Goal: Information Seeking & Learning: Find specific fact

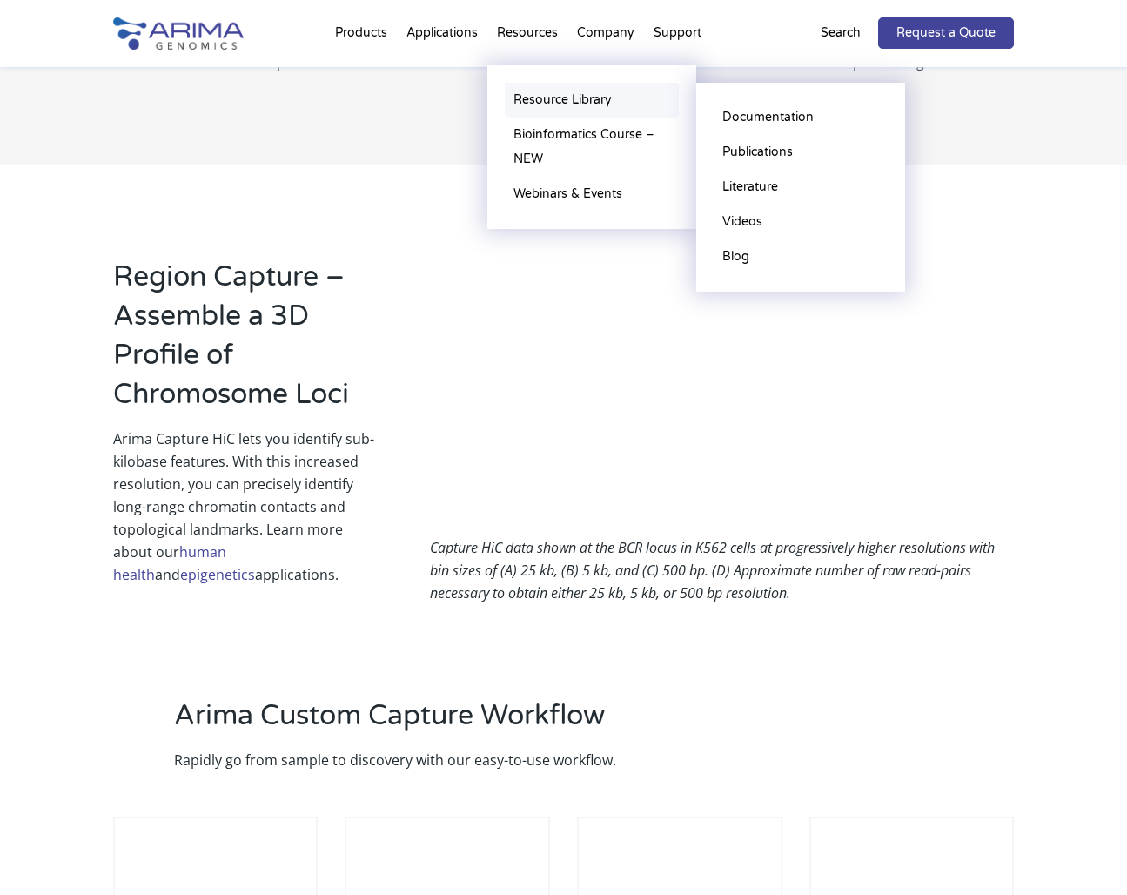
scroll to position [1121, 0]
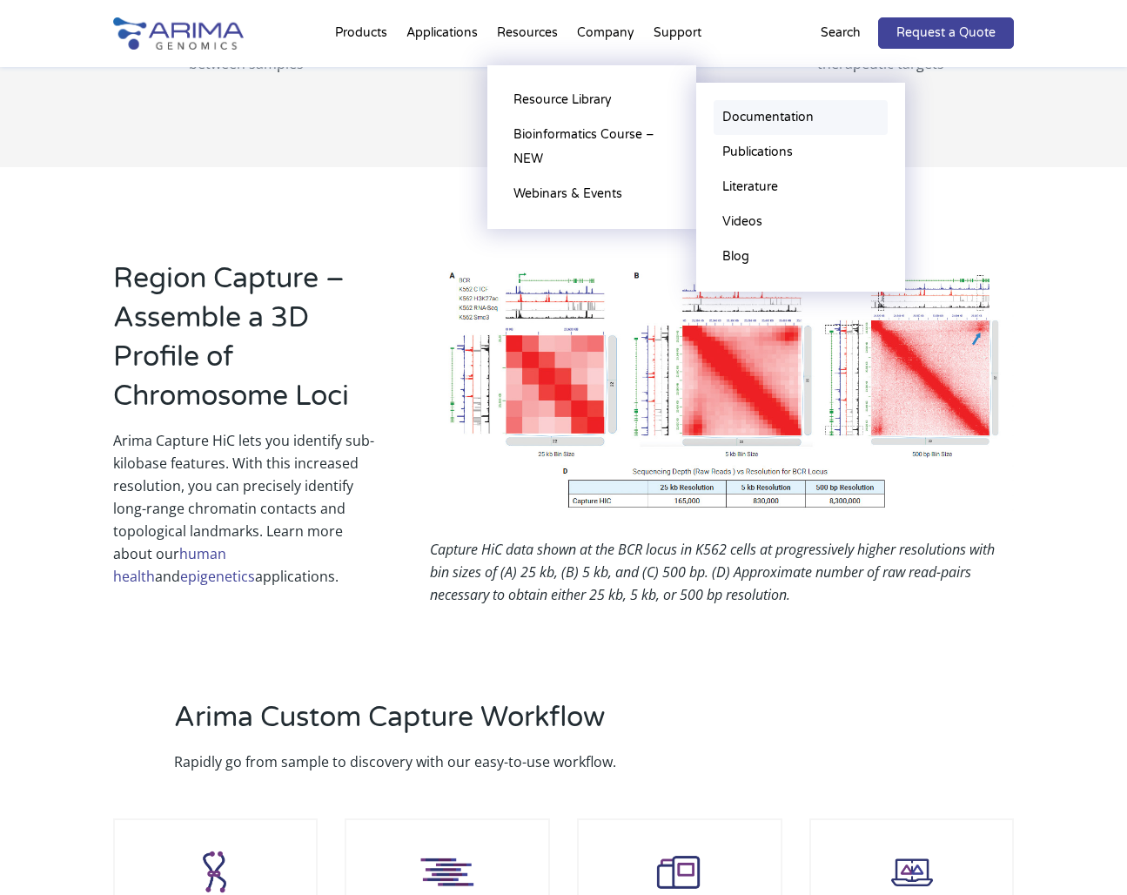
click at [764, 120] on link "Documentation" at bounding box center [801, 117] width 174 height 35
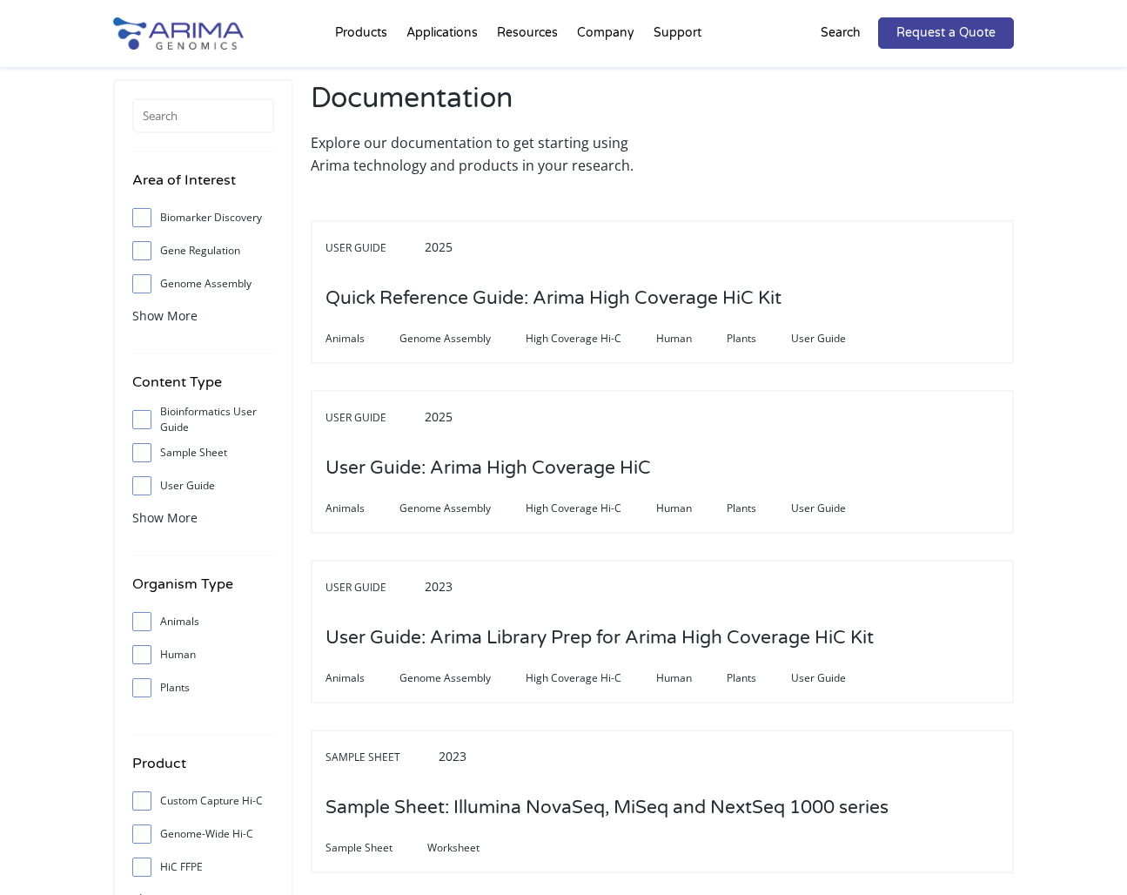
scroll to position [98, 0]
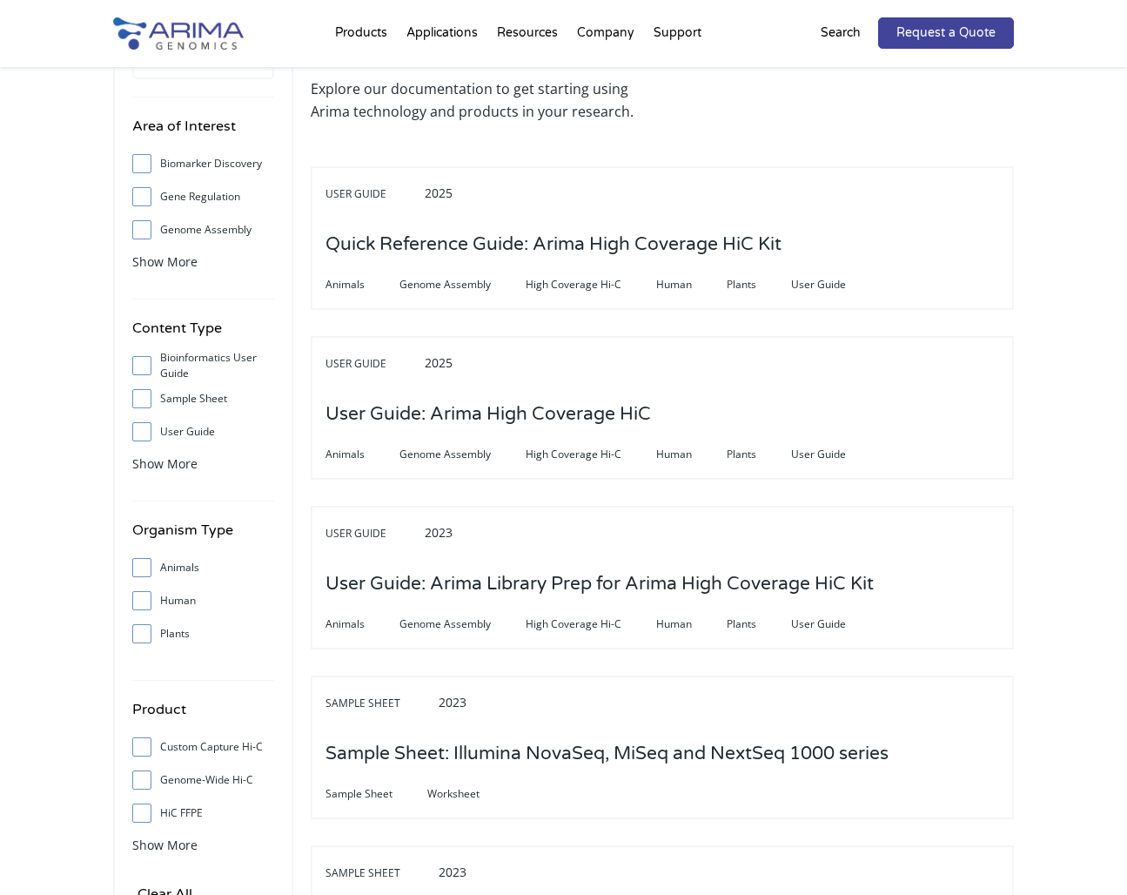
click at [201, 741] on label "Custom Capture Hi-C" at bounding box center [203, 747] width 142 height 26
click at [147, 741] on input "Custom Capture Hi-C" at bounding box center [141, 746] width 11 height 11
checkbox input "true"
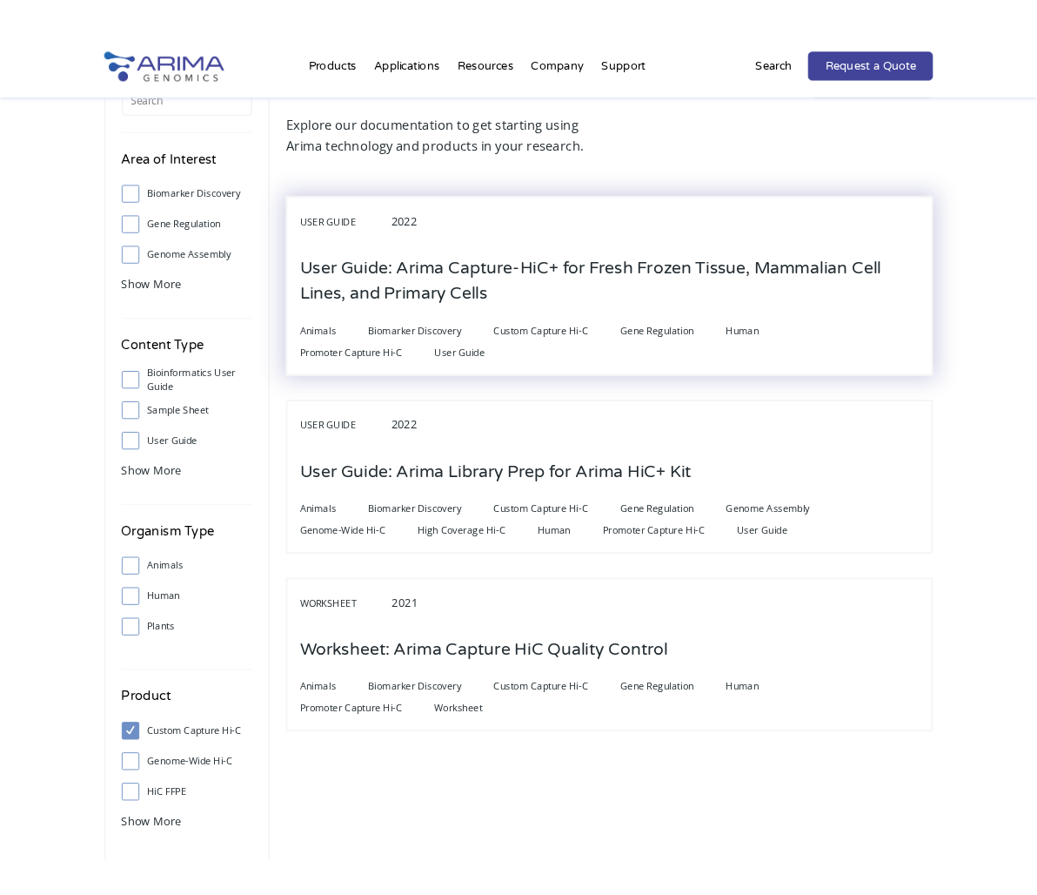
scroll to position [85, 0]
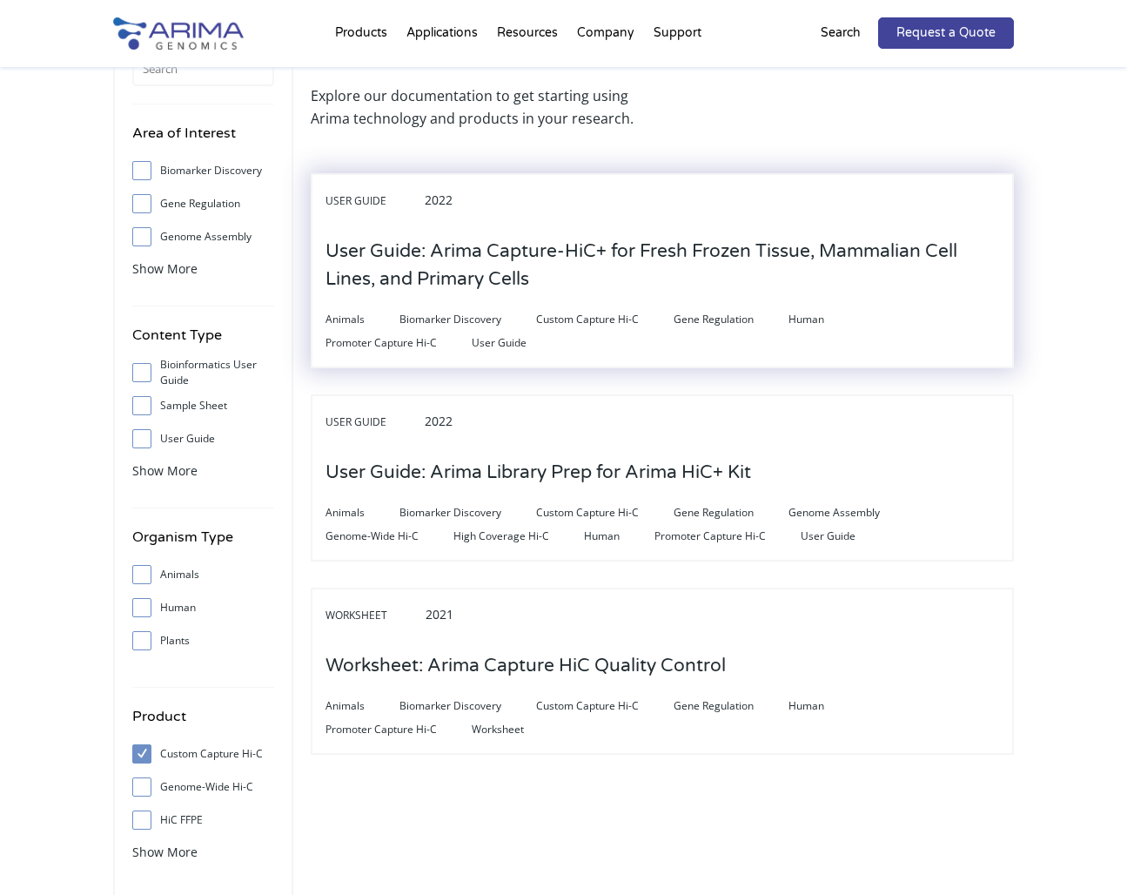
click at [584, 255] on h3 "User Guide: Arima Capture-HiC+ for Fresh Frozen Tissue, Mammalian Cell Lines, a…" at bounding box center [662, 266] width 674 height 82
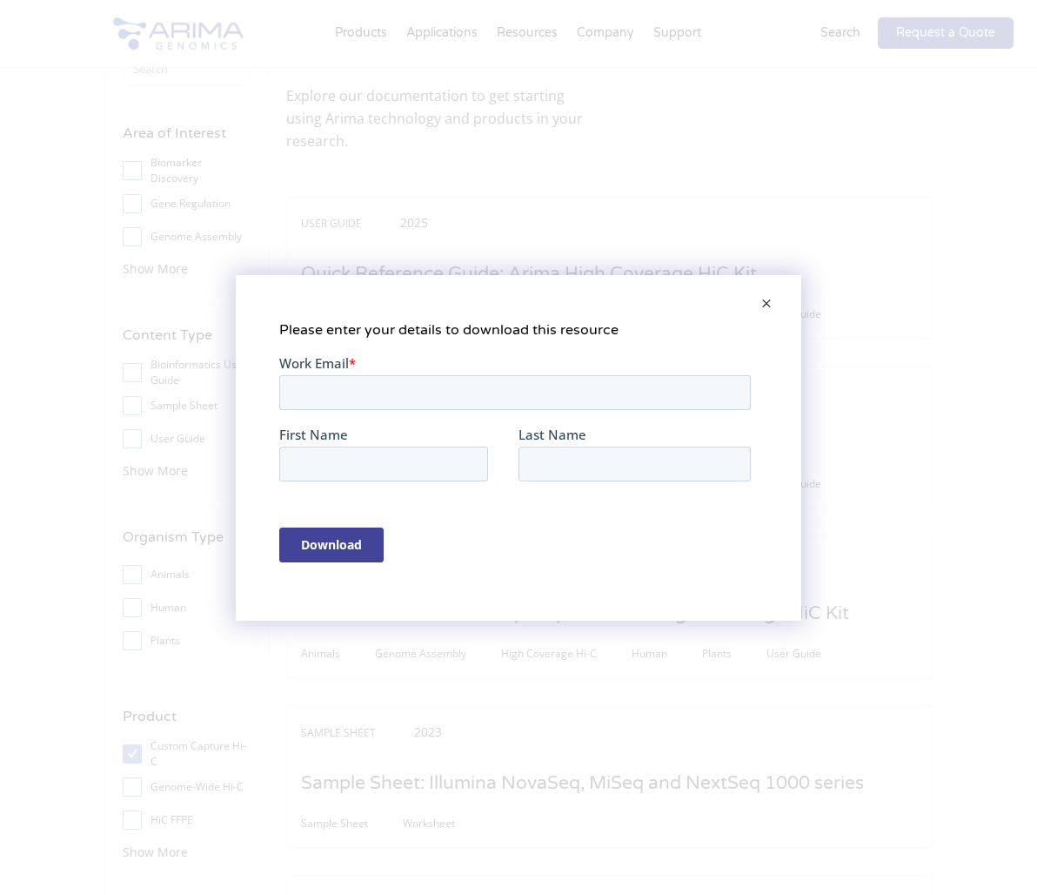
scroll to position [0, 0]
click at [775, 299] on span at bounding box center [766, 305] width 35 height 42
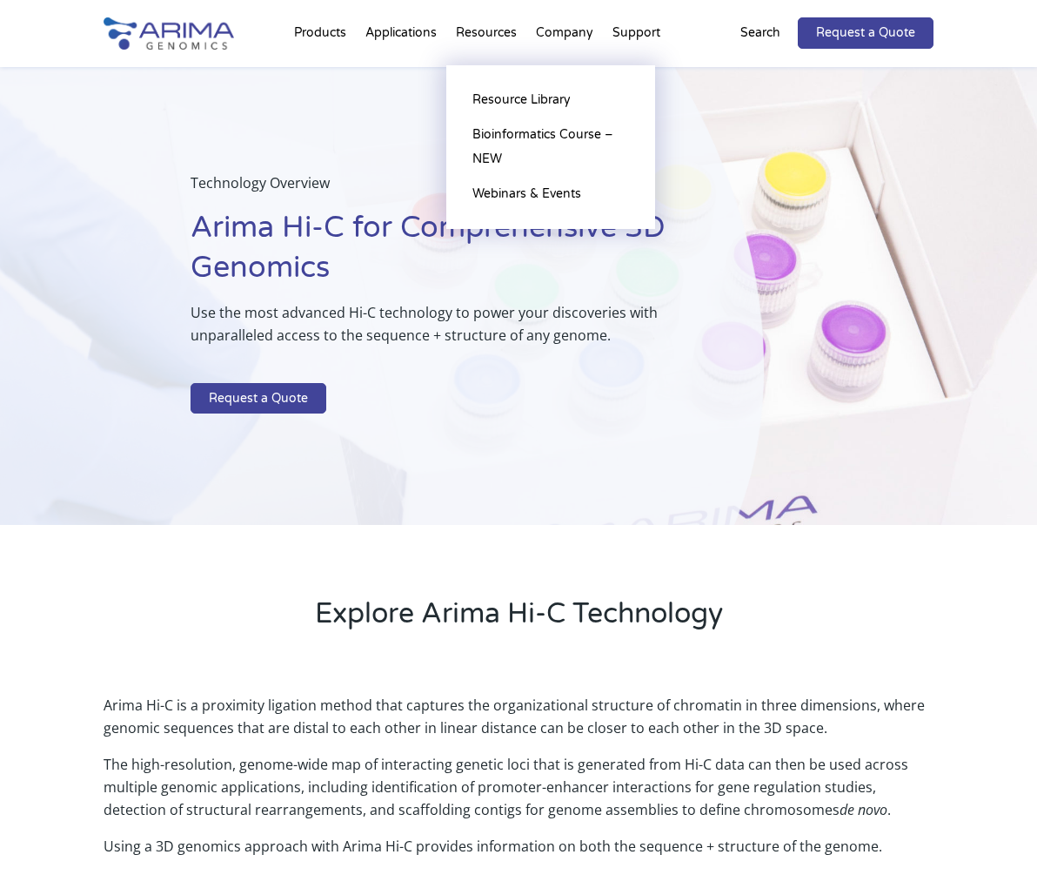
click at [494, 35] on li "Resources Resource Library Documentation Publications Literature Videos Blog Bi…" at bounding box center [486, 36] width 80 height 59
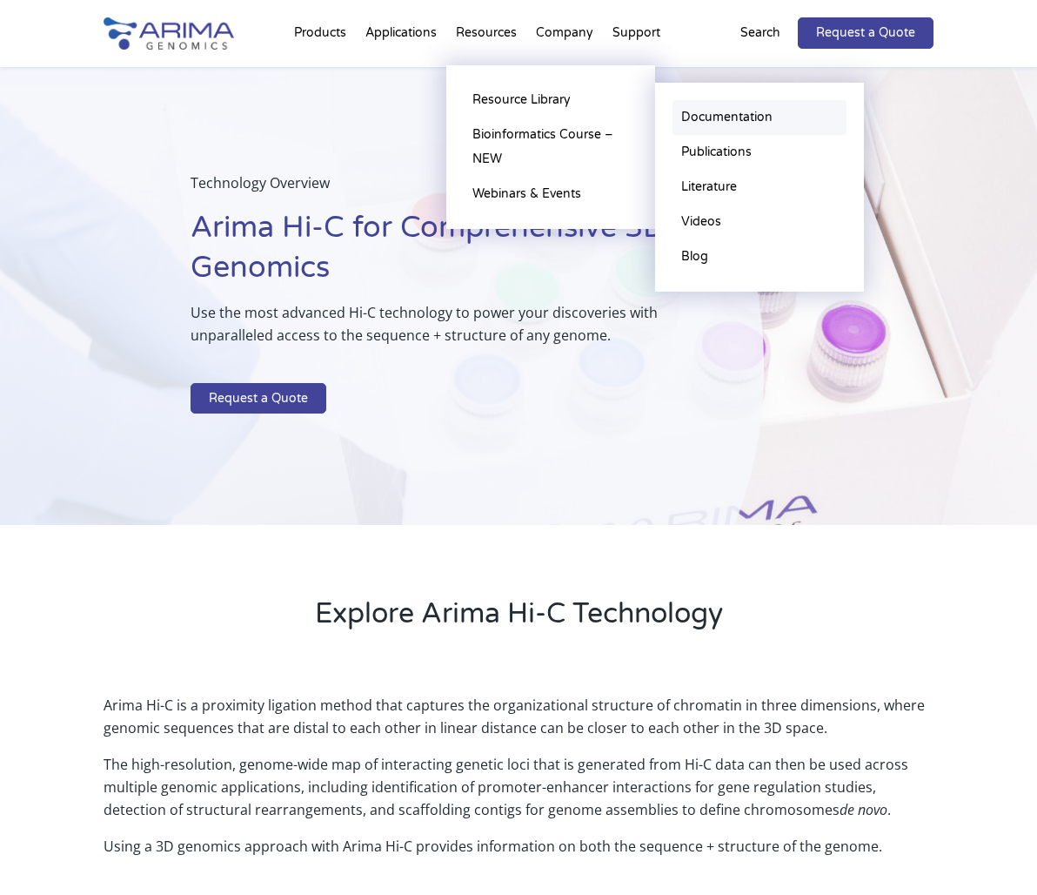
click at [734, 118] on link "Documentation" at bounding box center [760, 117] width 174 height 35
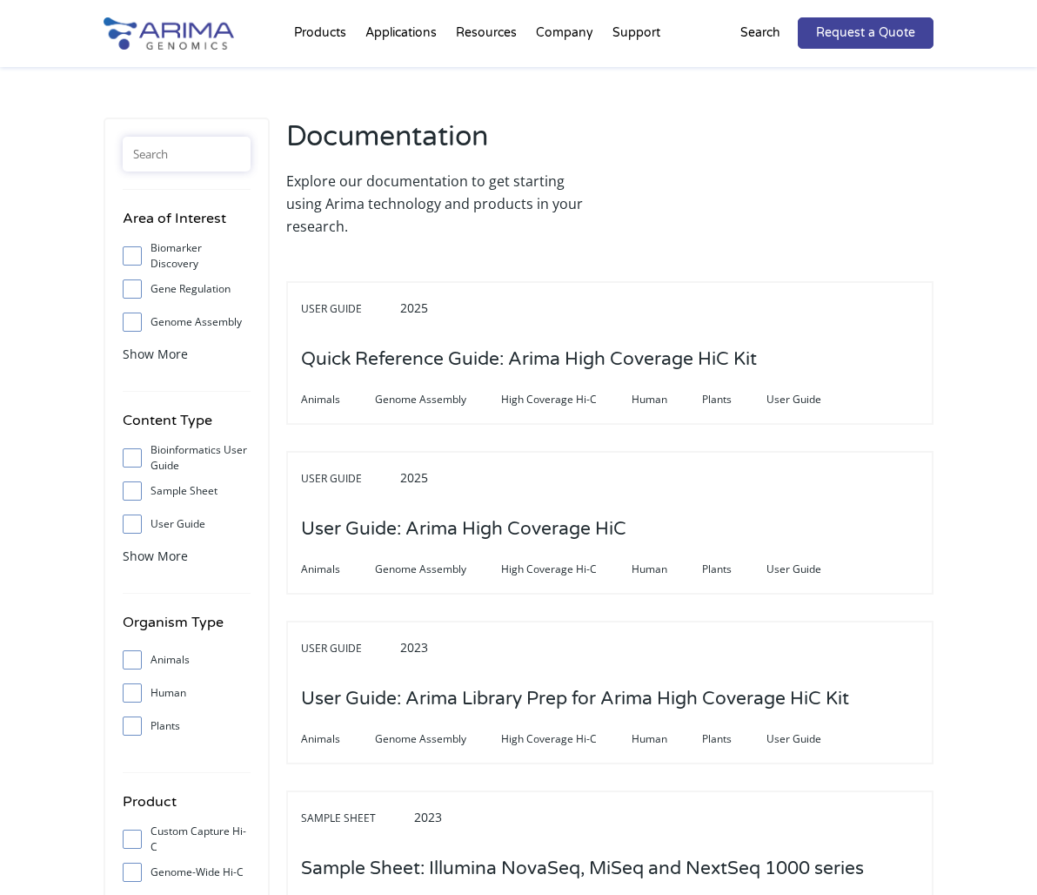
click at [145, 158] on input "text" at bounding box center [187, 154] width 128 height 35
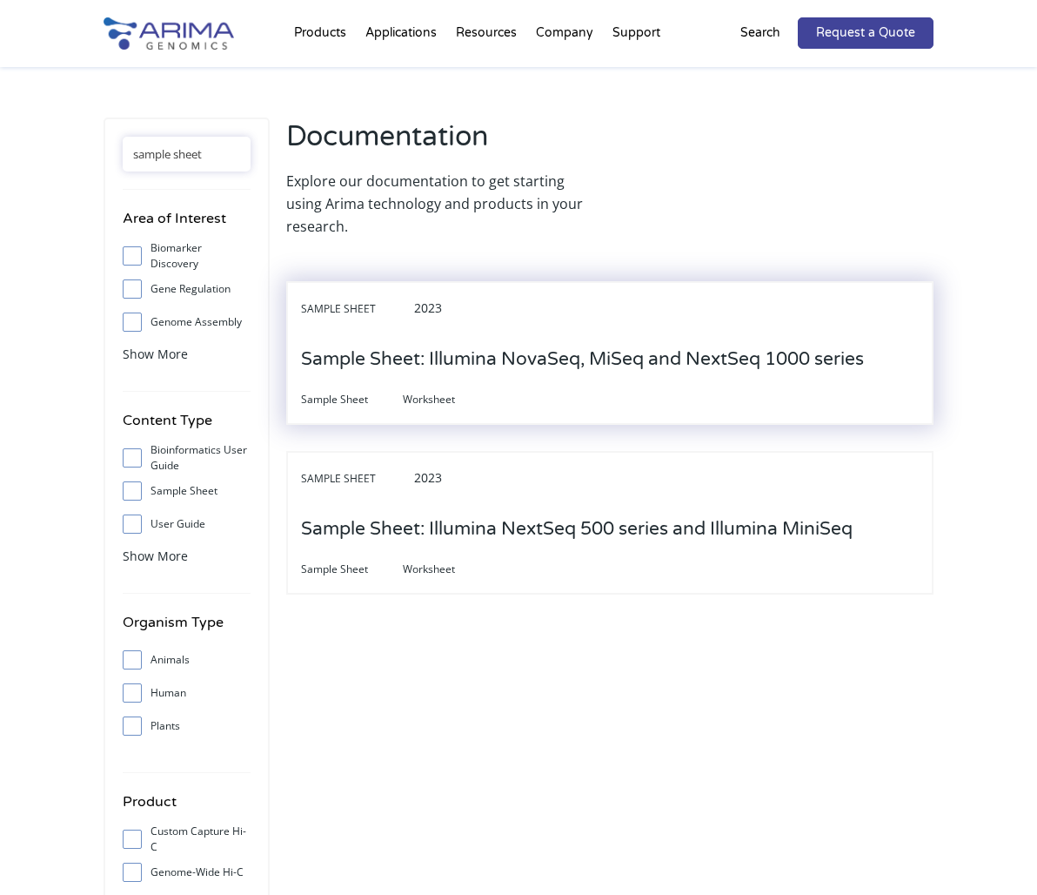
type input "sample sheet"
click at [580, 353] on h3 "Sample Sheet: Illumina NovaSeq, MiSeq and NextSeq 1000 series" at bounding box center [582, 359] width 563 height 54
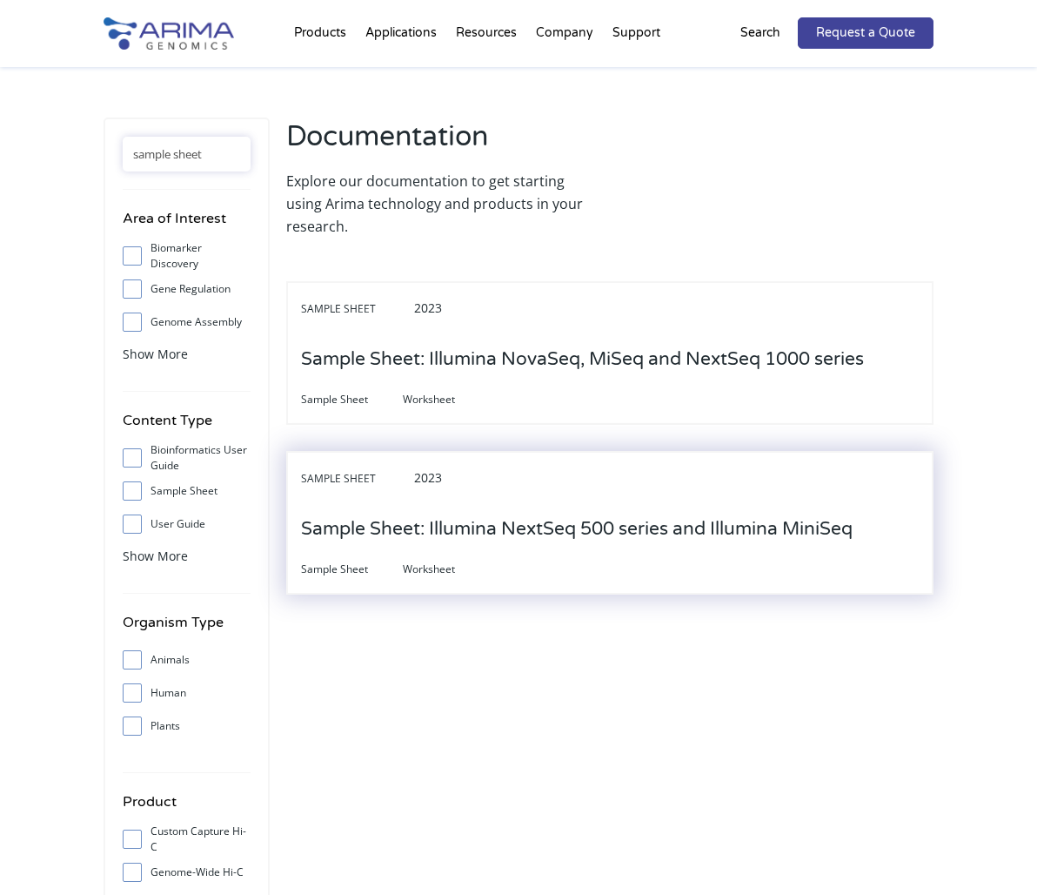
click at [594, 527] on h3 "Sample Sheet: Illumina NextSeq 500 series and Illumina MiniSeq" at bounding box center [577, 529] width 552 height 54
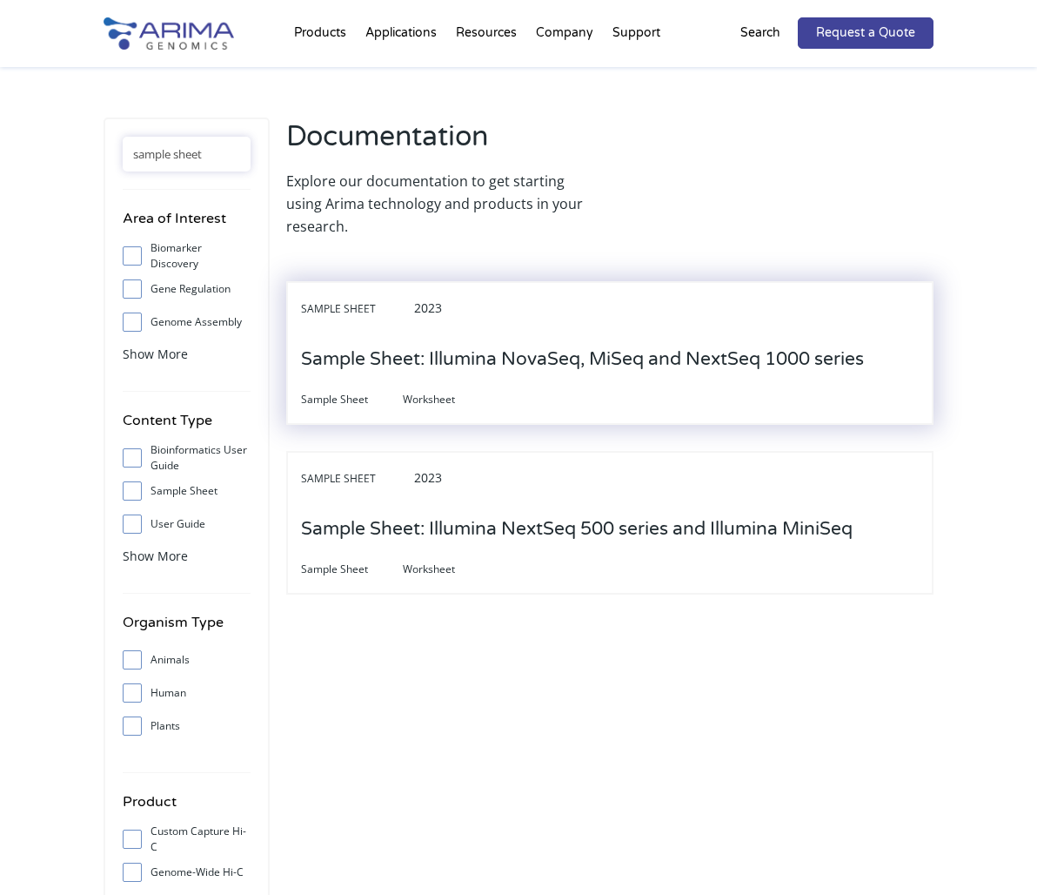
click at [616, 365] on h3 "Sample Sheet: Illumina NovaSeq, MiSeq and NextSeq 1000 series" at bounding box center [582, 359] width 563 height 54
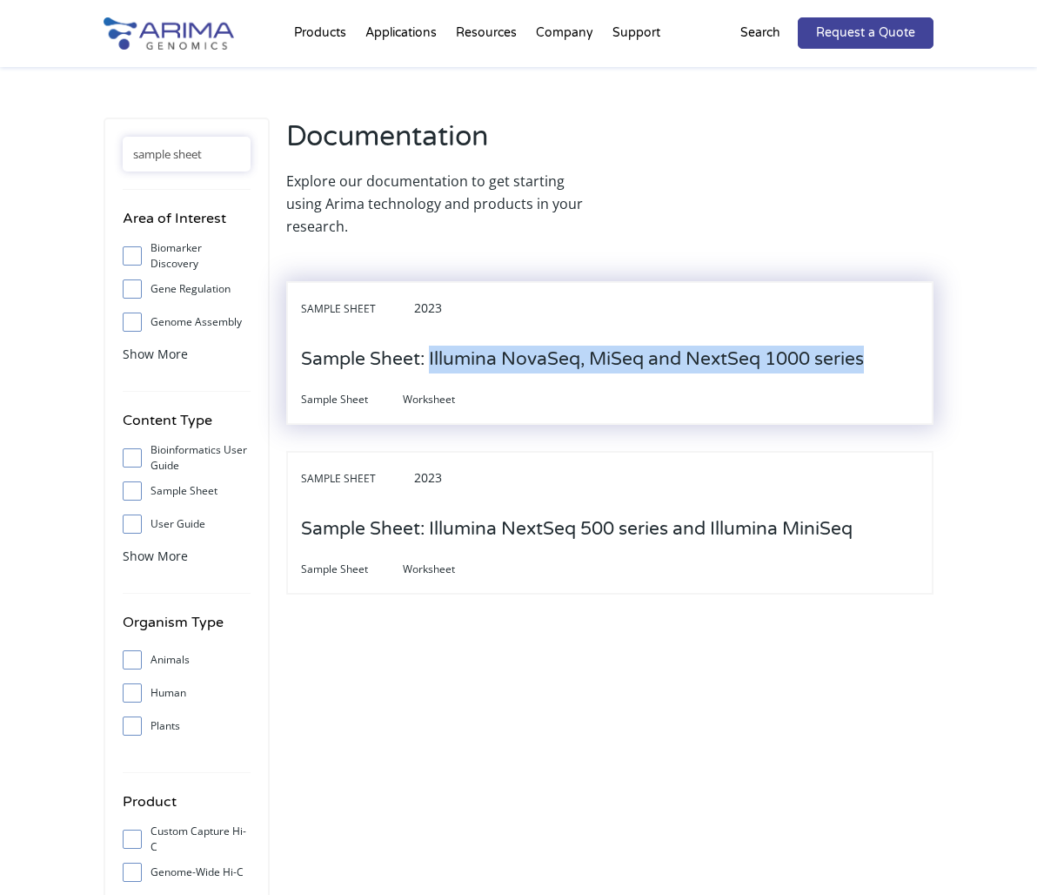
drag, startPoint x: 872, startPoint y: 356, endPoint x: 432, endPoint y: 362, distance: 440.4
click at [431, 362] on div "Sample Sheet 2023 Sample Sheet: Illumina NovaSeq, MiSeq and NextSeq 1000 series…" at bounding box center [609, 353] width 647 height 144
copy h3 "Illumina NovaSeq, MiSeq and NextSeq 1000 series"
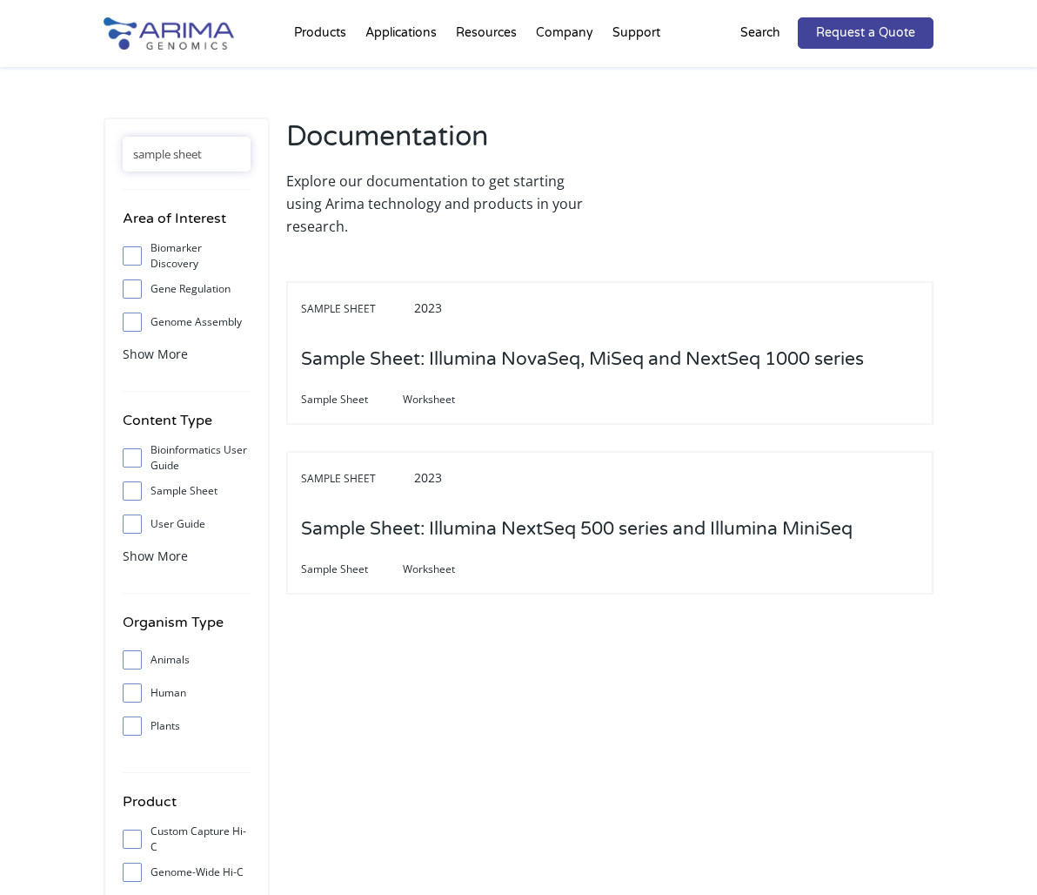
click at [959, 348] on div "sample sheet Area of Interest Biomarker Discovery Gene Regulation Genome Assemb…" at bounding box center [518, 577] width 1037 height 1020
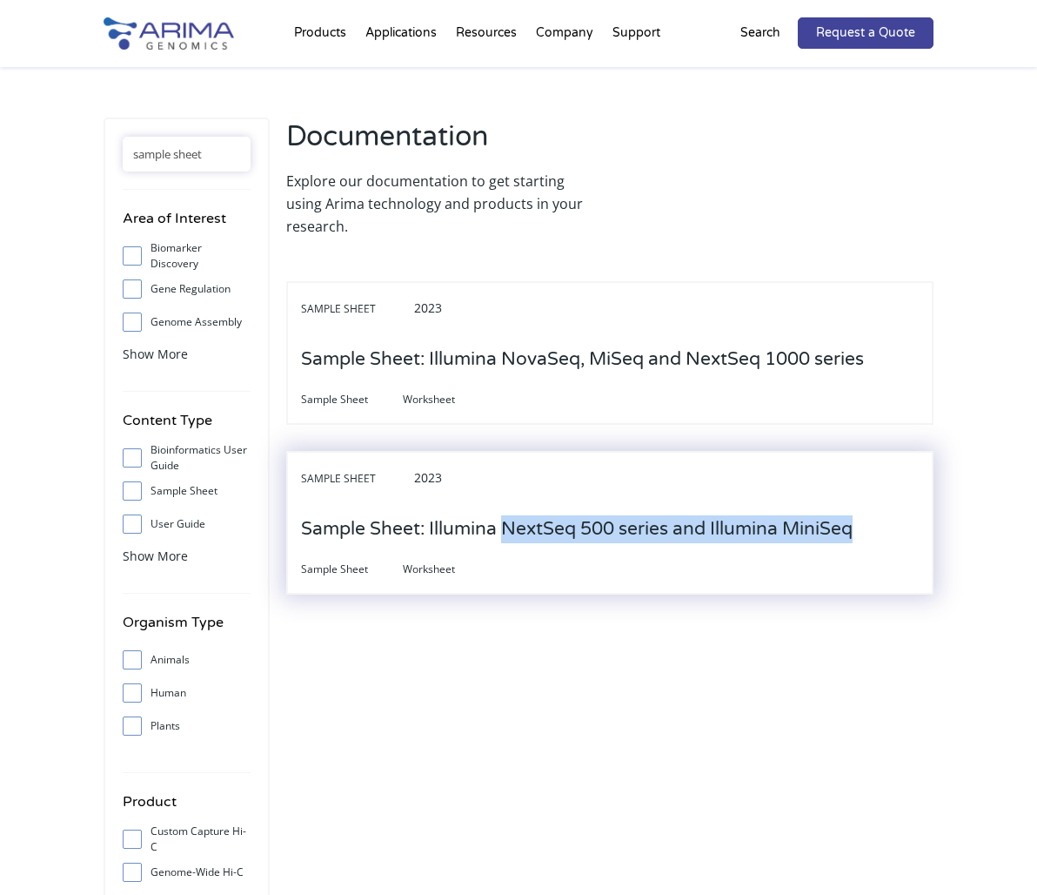
drag, startPoint x: 858, startPoint y: 526, endPoint x: 505, endPoint y: 529, distance: 353.3
click at [505, 529] on div "Sample Sheet 2023 Sample Sheet: Illumina NextSeq 500 series and Illumina MiniSe…" at bounding box center [609, 523] width 647 height 144
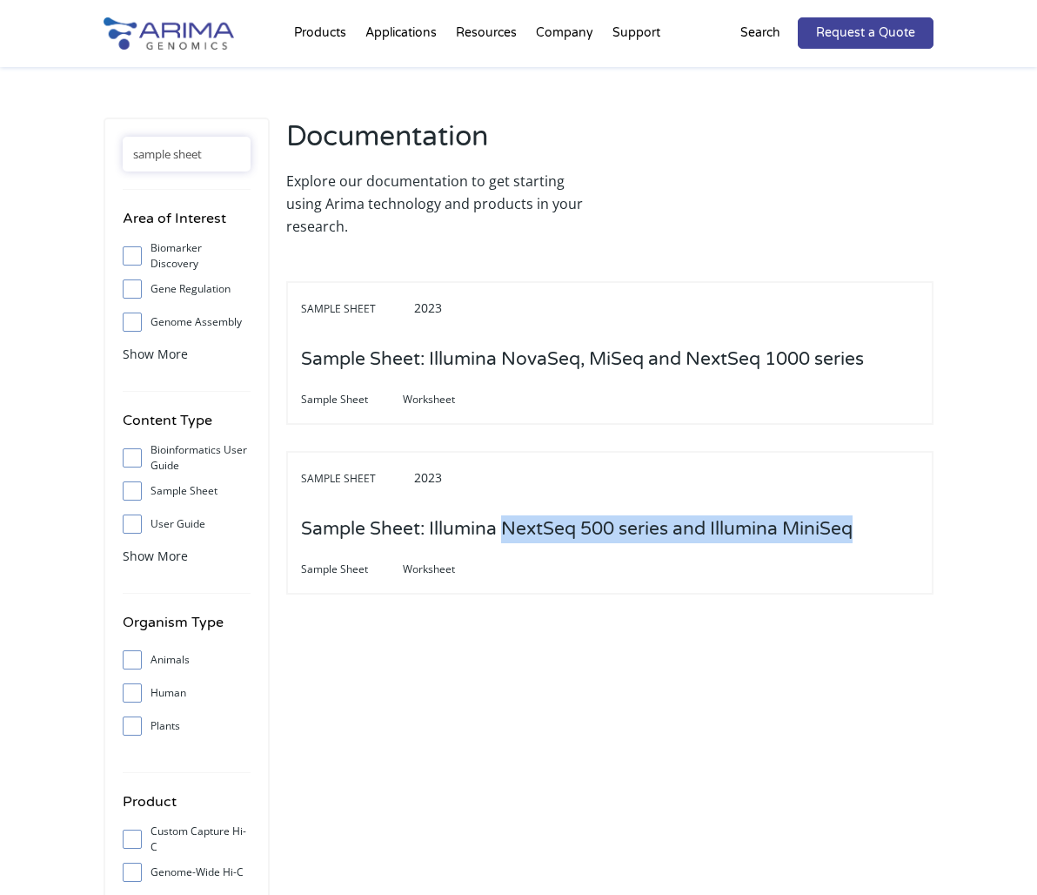
copy h3 "NextSeq 500 series and Illumina MiniSeq"
